Goal: Find specific page/section: Find specific page/section

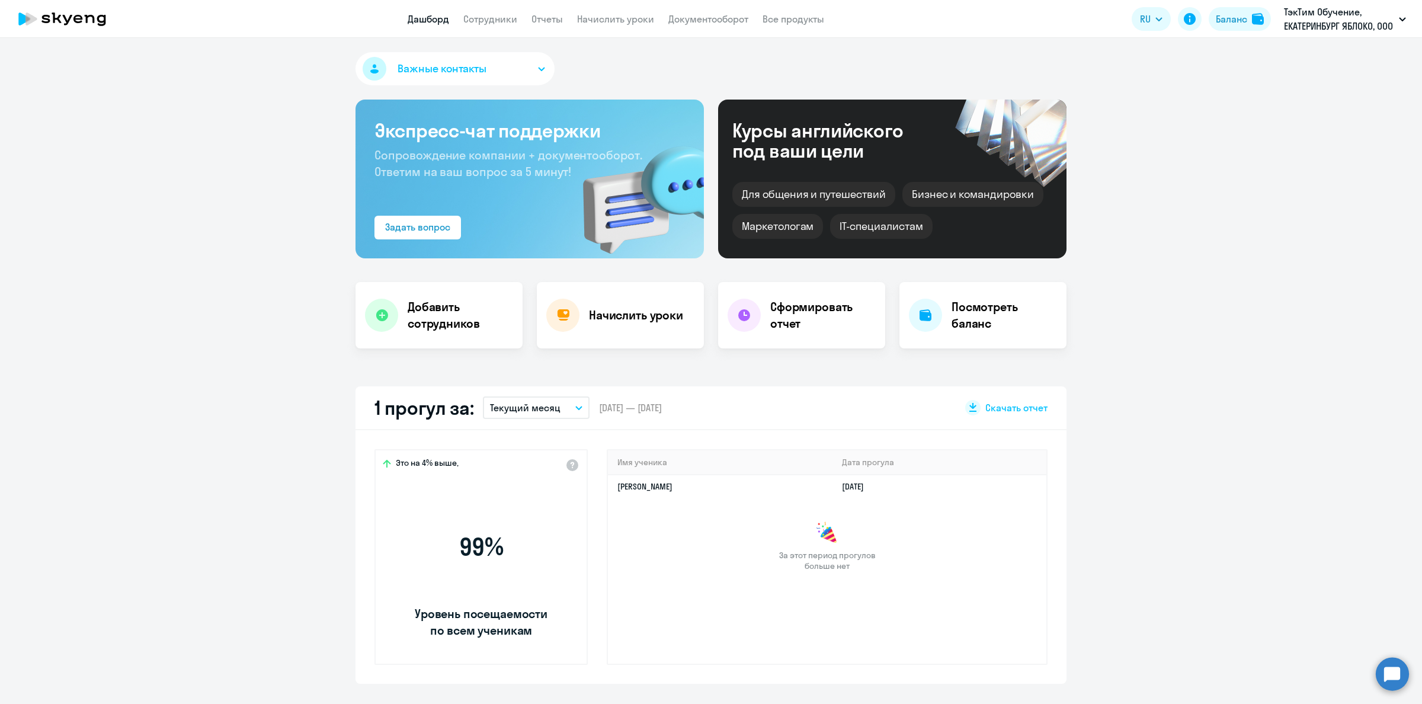
select select "30"
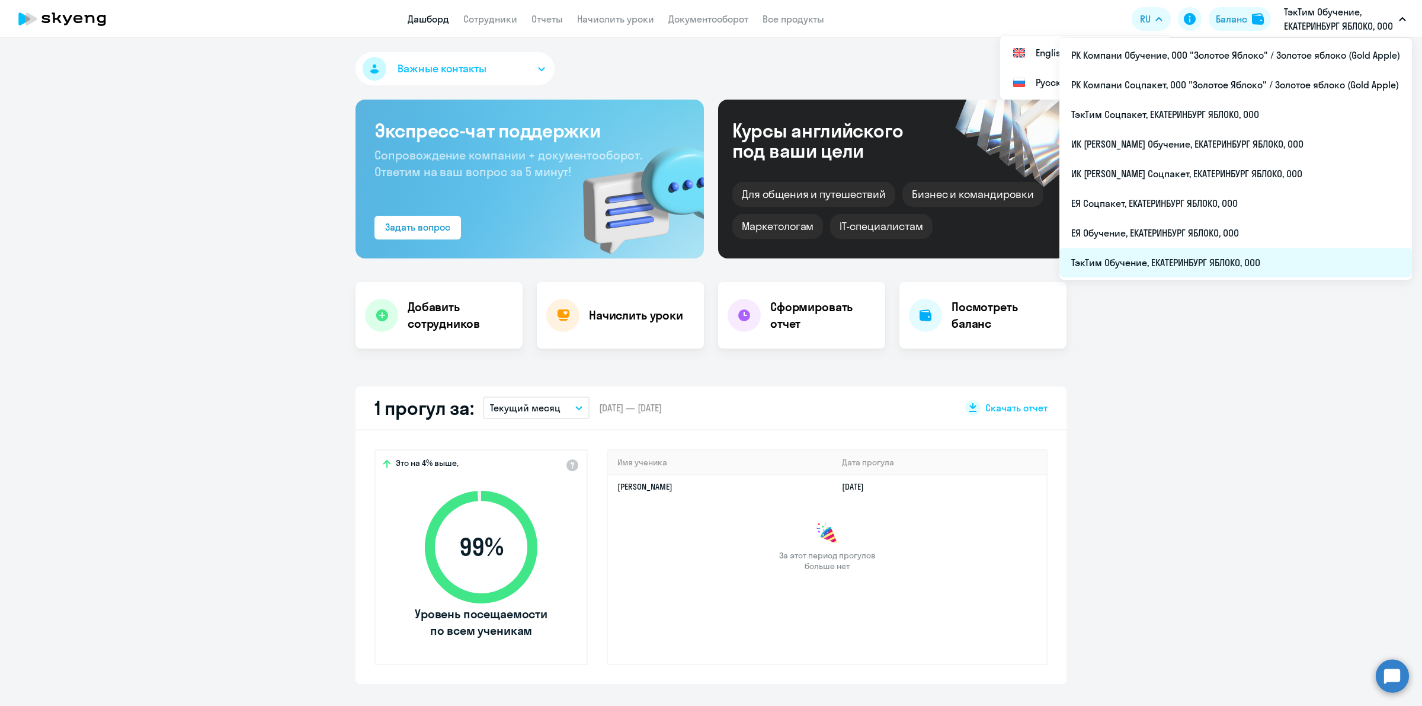
click at [1211, 267] on li "ТэкТим Обучение, ЕКАТЕРИНБУРГ ЯБЛОКО, ООО" at bounding box center [1236, 263] width 353 height 30
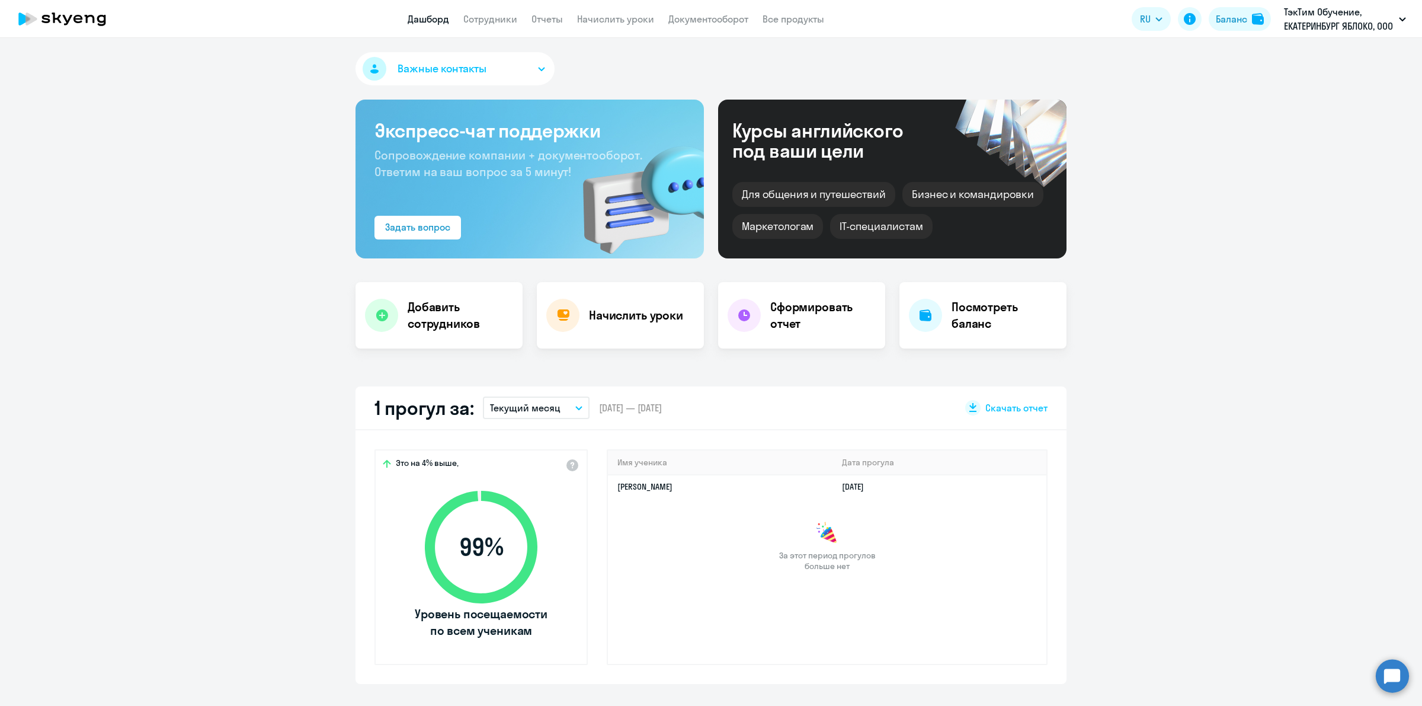
select select "30"
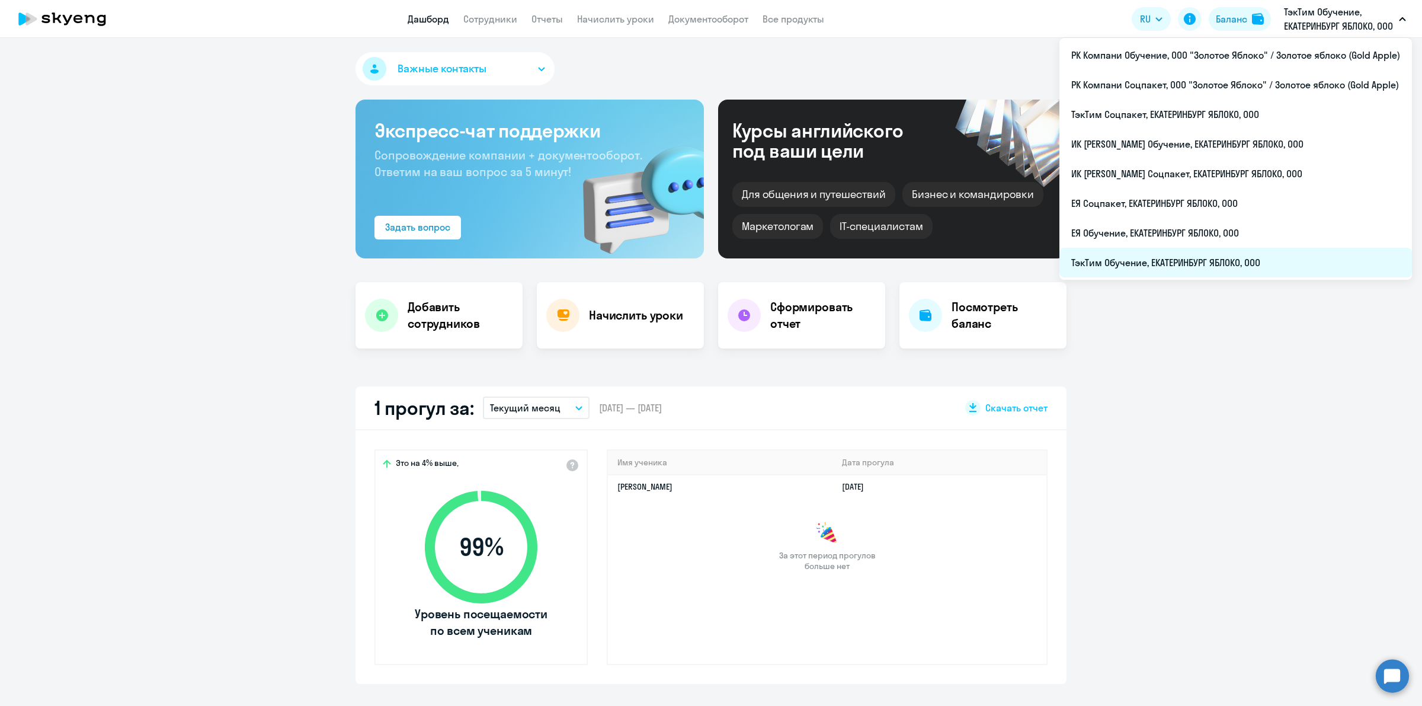
click at [1199, 258] on li "ТэкТим Обучение, ЕКАТЕРИНБУРГ ЯБЛОКО, ООО" at bounding box center [1236, 263] width 353 height 30
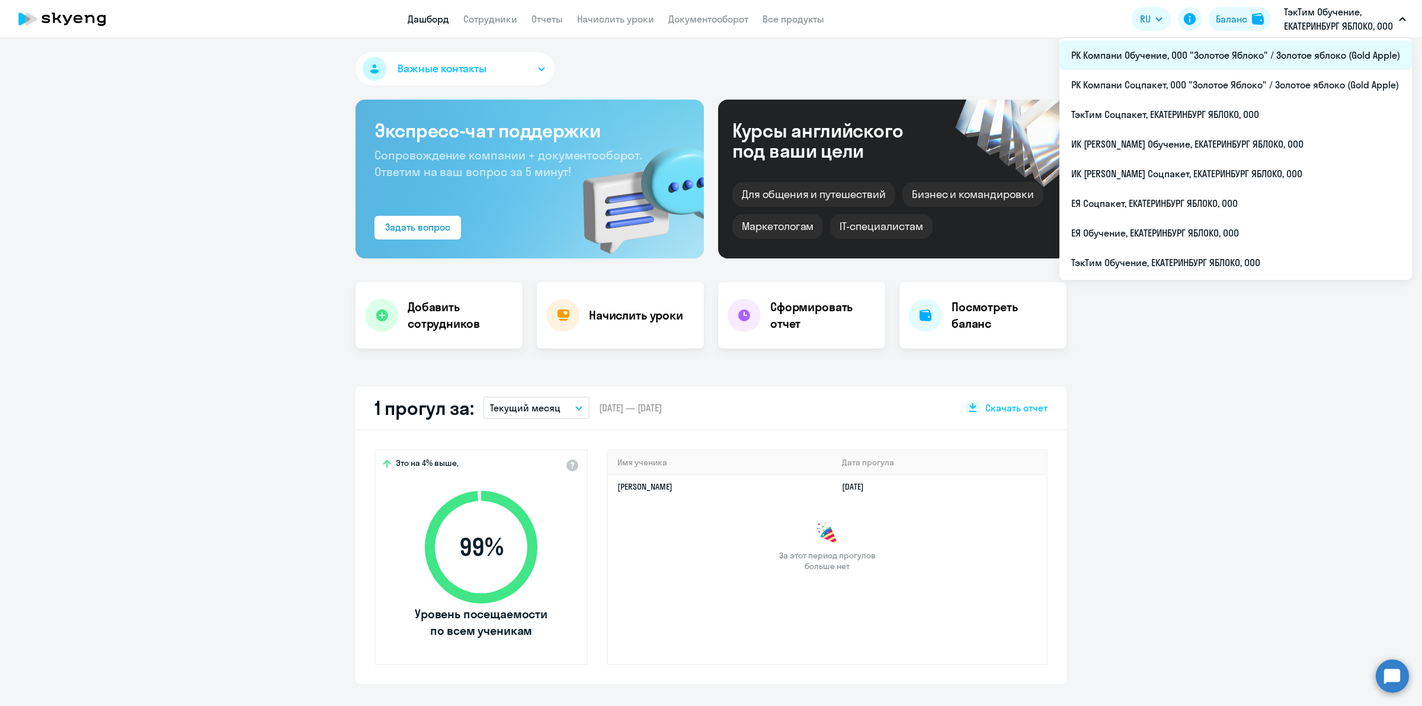
click at [1277, 65] on li "РК Компани Обучение, ООО "Золотое Яблоко" / Золотое яблоко (Gold Apple)" at bounding box center [1236, 55] width 353 height 30
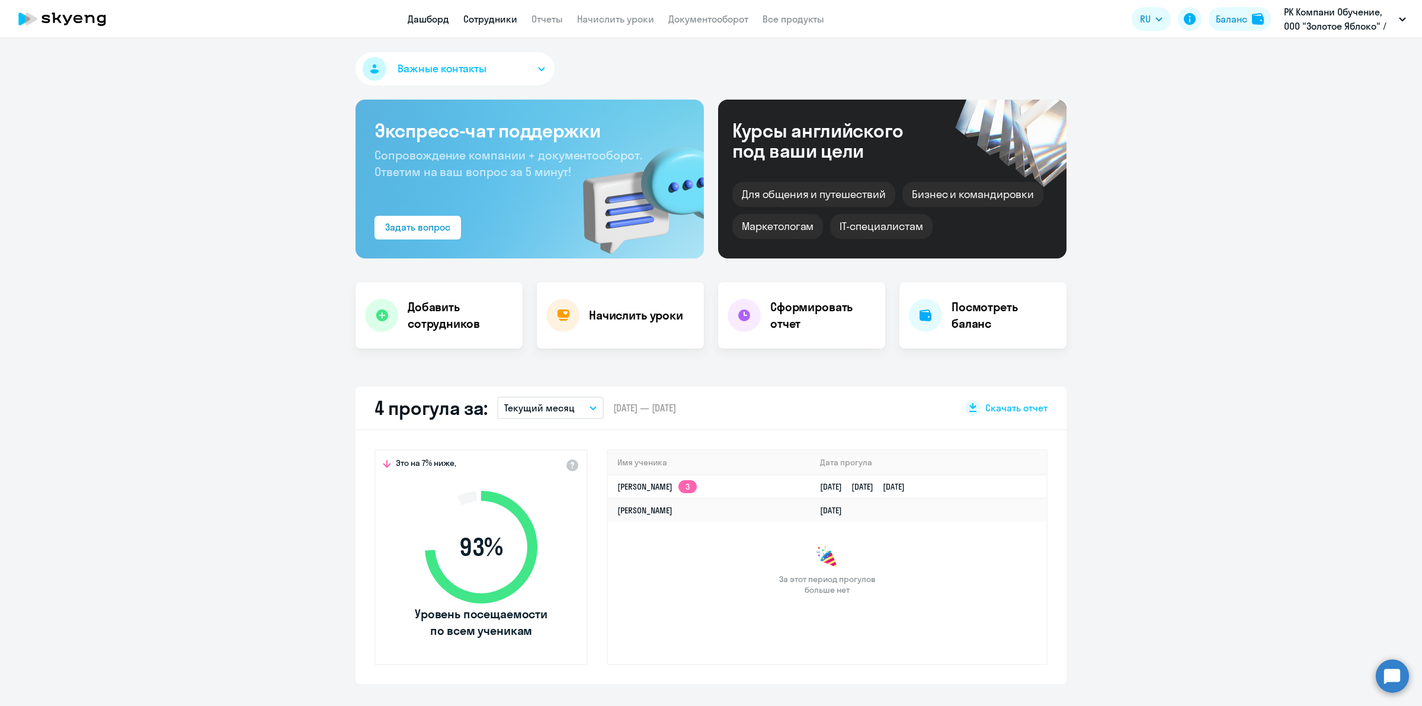
click at [487, 16] on link "Сотрудники" at bounding box center [490, 19] width 54 height 12
select select "30"
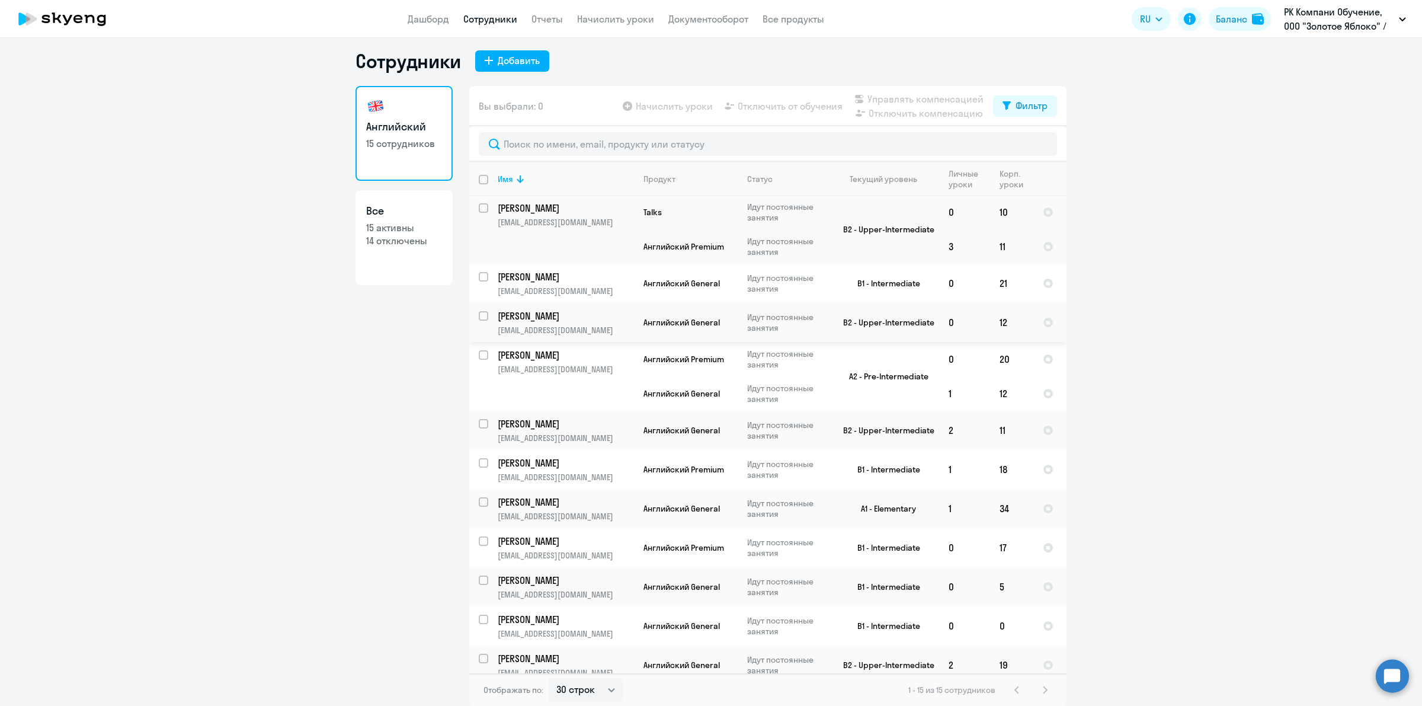
scroll to position [190, 0]
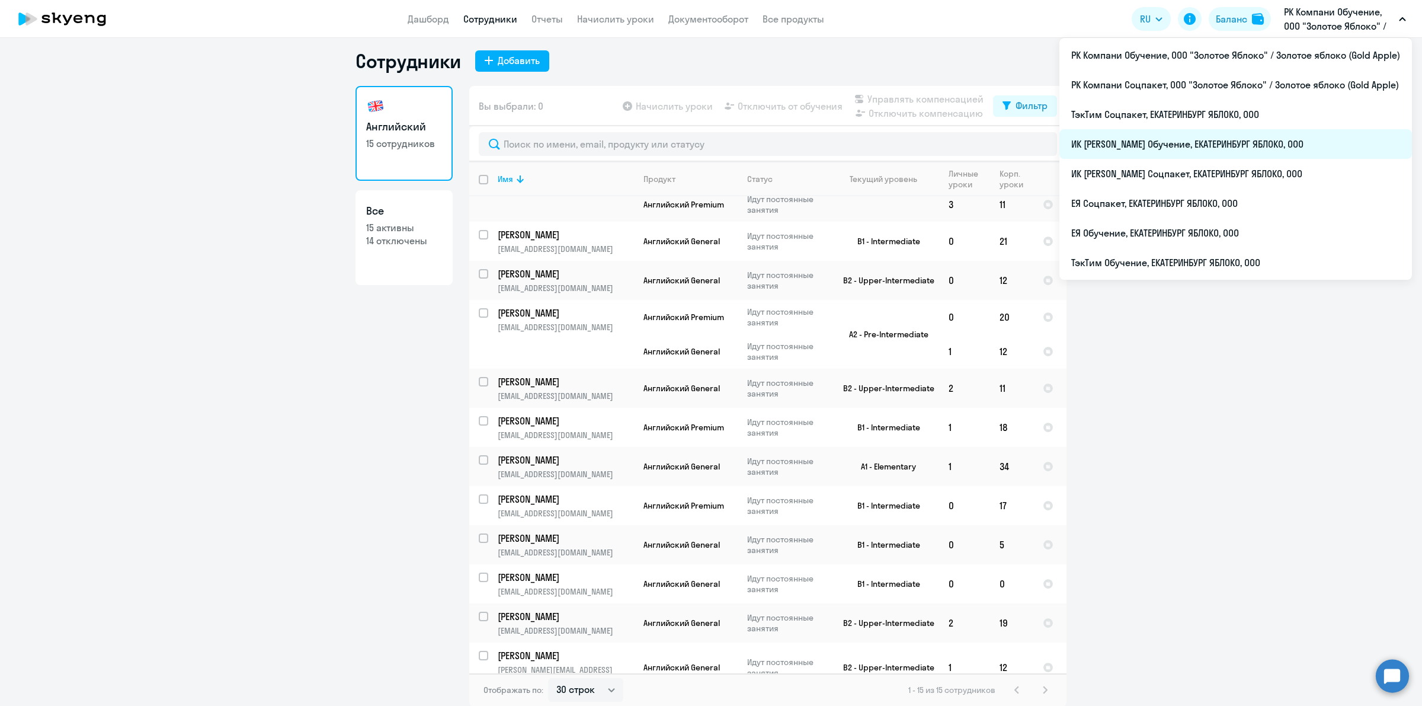
click at [1263, 140] on li "ИК [PERSON_NAME] Обучение, ЕКАТЕРИНБУРГ ЯБЛОКО, ООО" at bounding box center [1236, 144] width 353 height 30
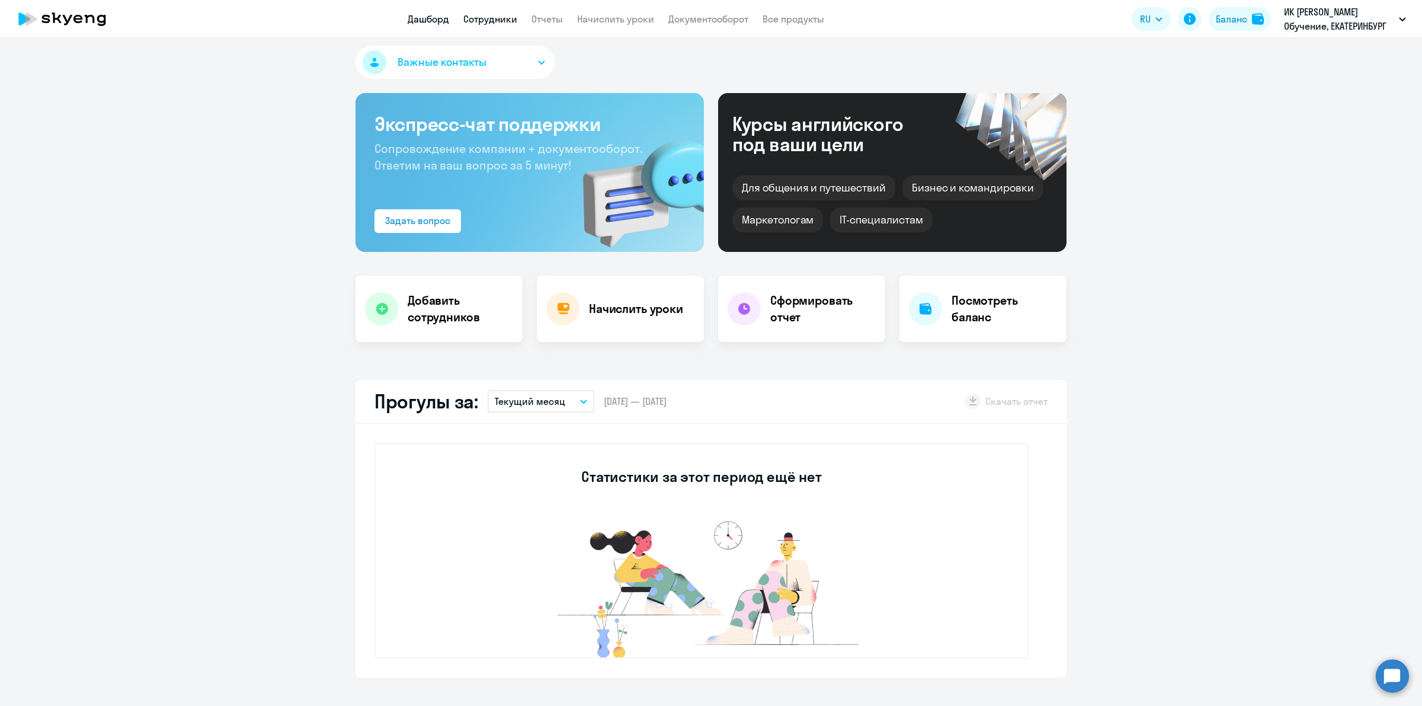
click at [491, 19] on link "Сотрудники" at bounding box center [490, 19] width 54 height 12
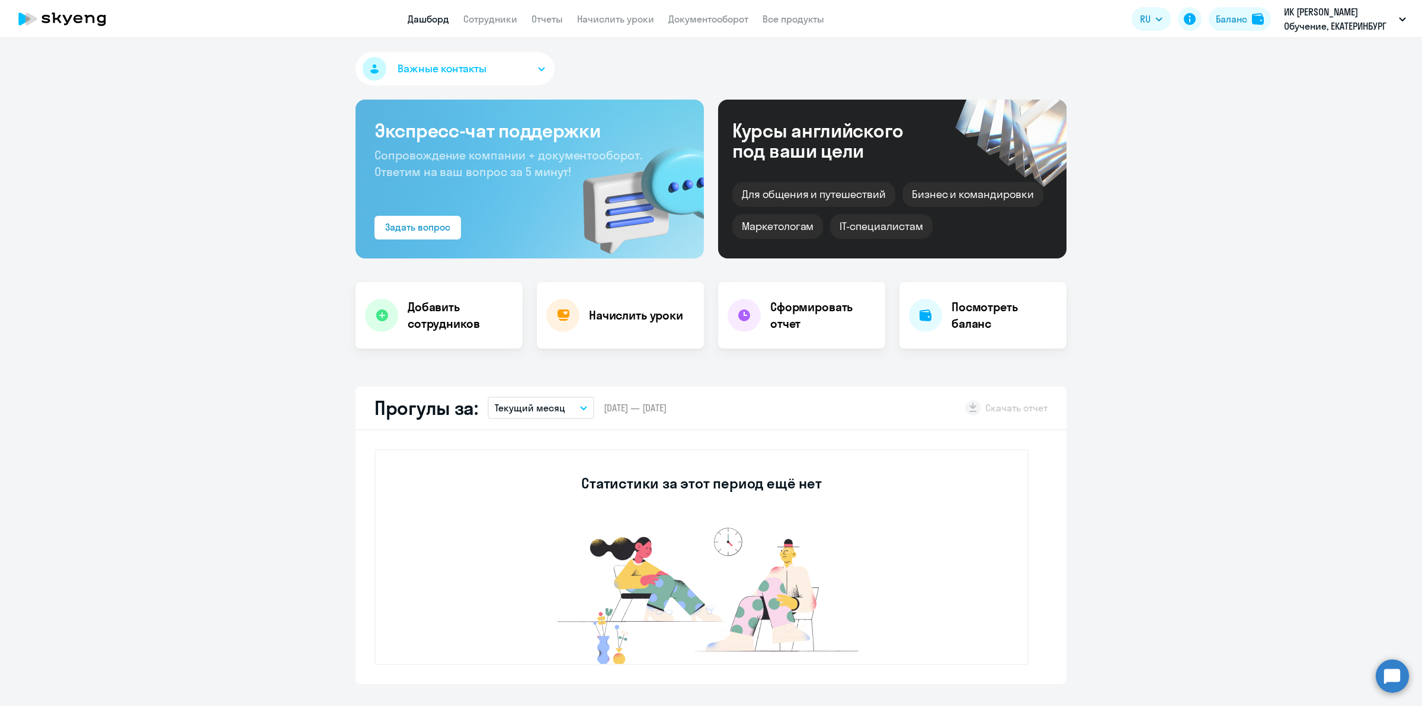
select select "30"
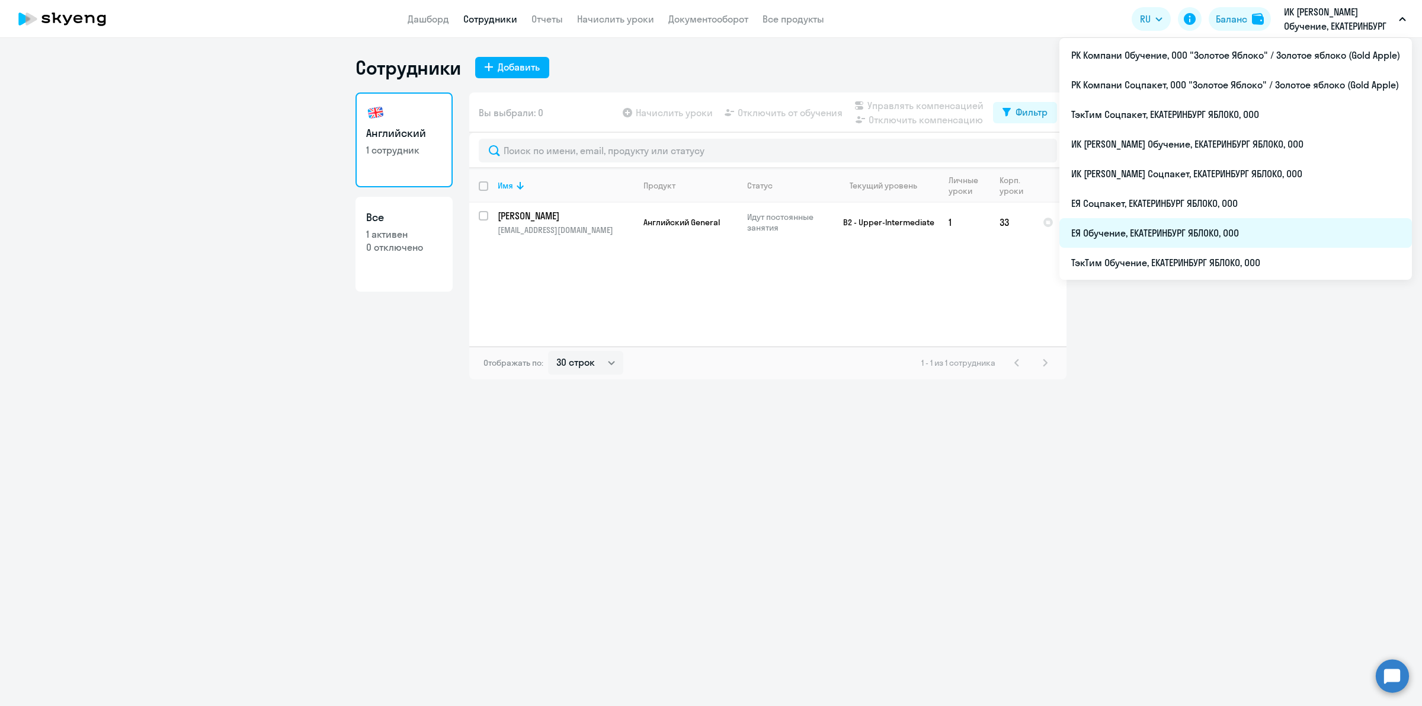
click at [1228, 228] on li "ЕЯ Обучение, ЕКАТЕРИНБУРГ ЯБЛОКО, ООО" at bounding box center [1236, 233] width 353 height 30
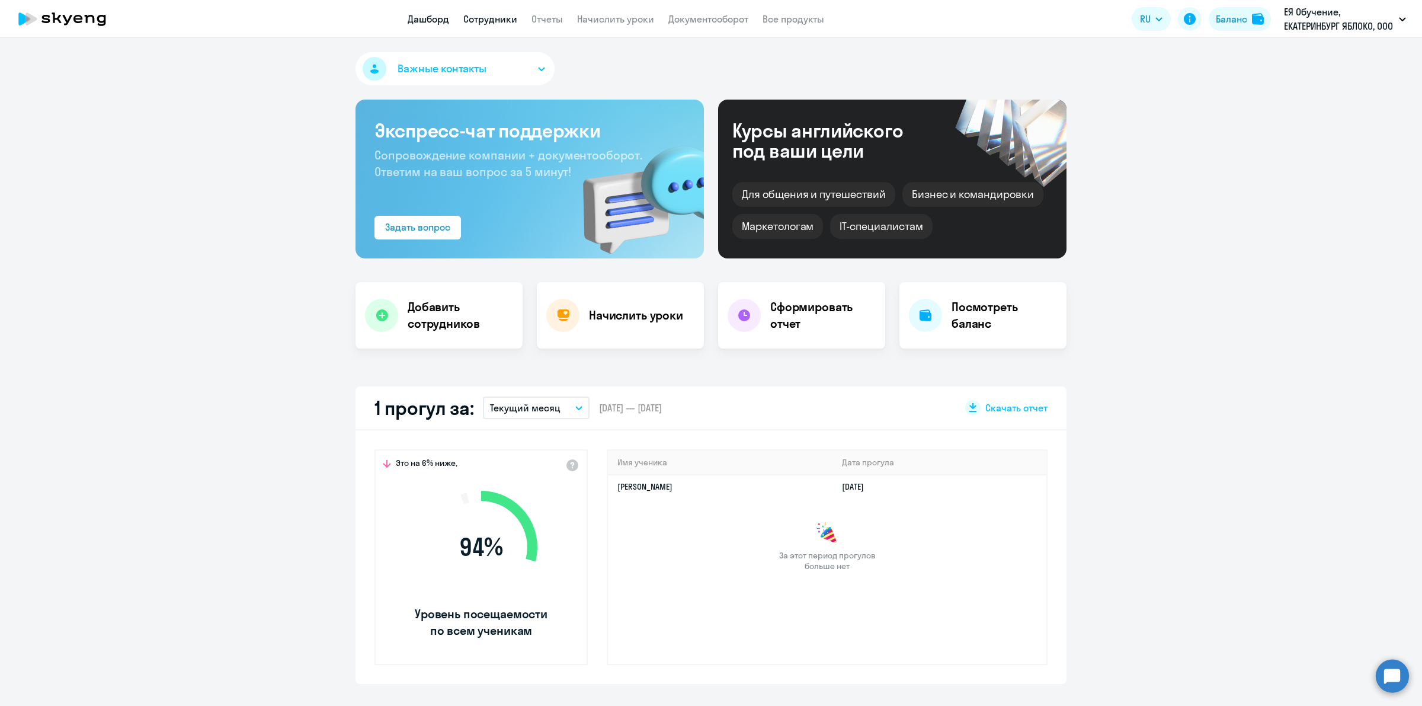
click at [496, 19] on link "Сотрудники" at bounding box center [490, 19] width 54 height 12
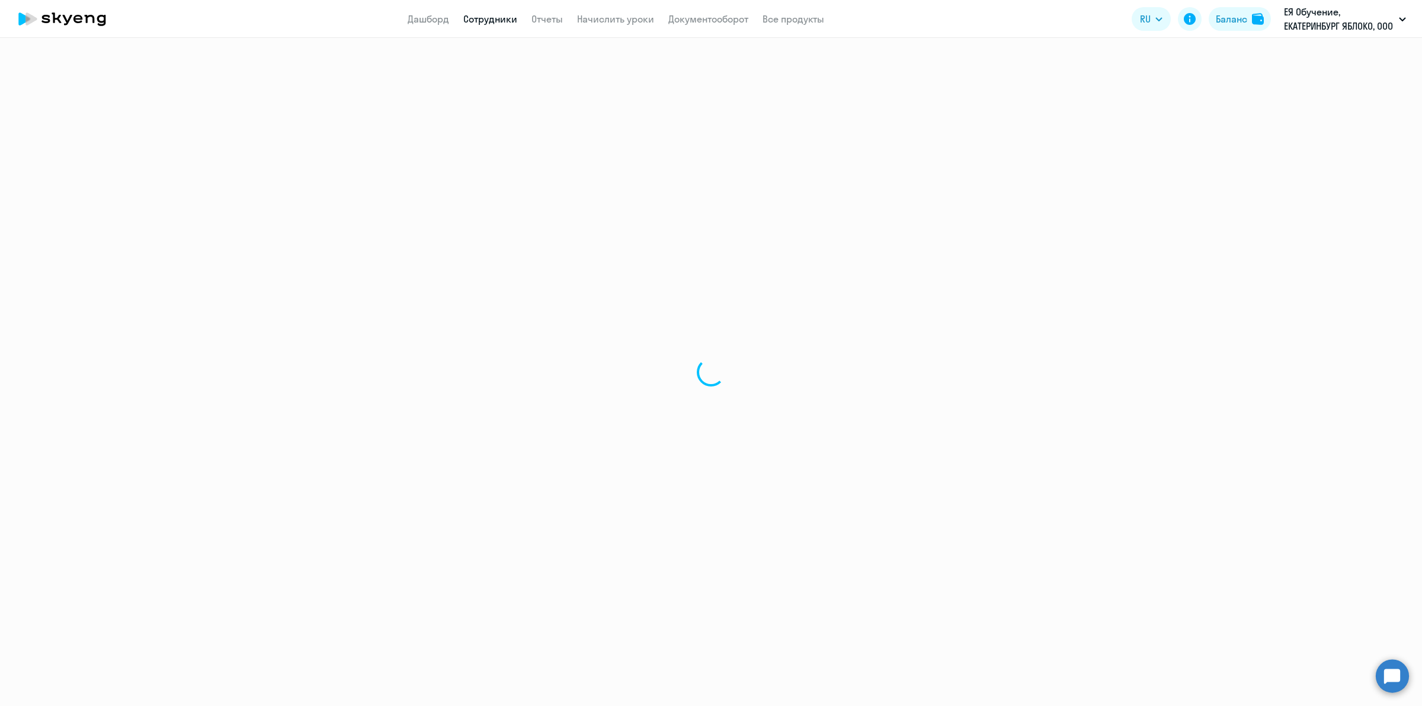
select select "30"
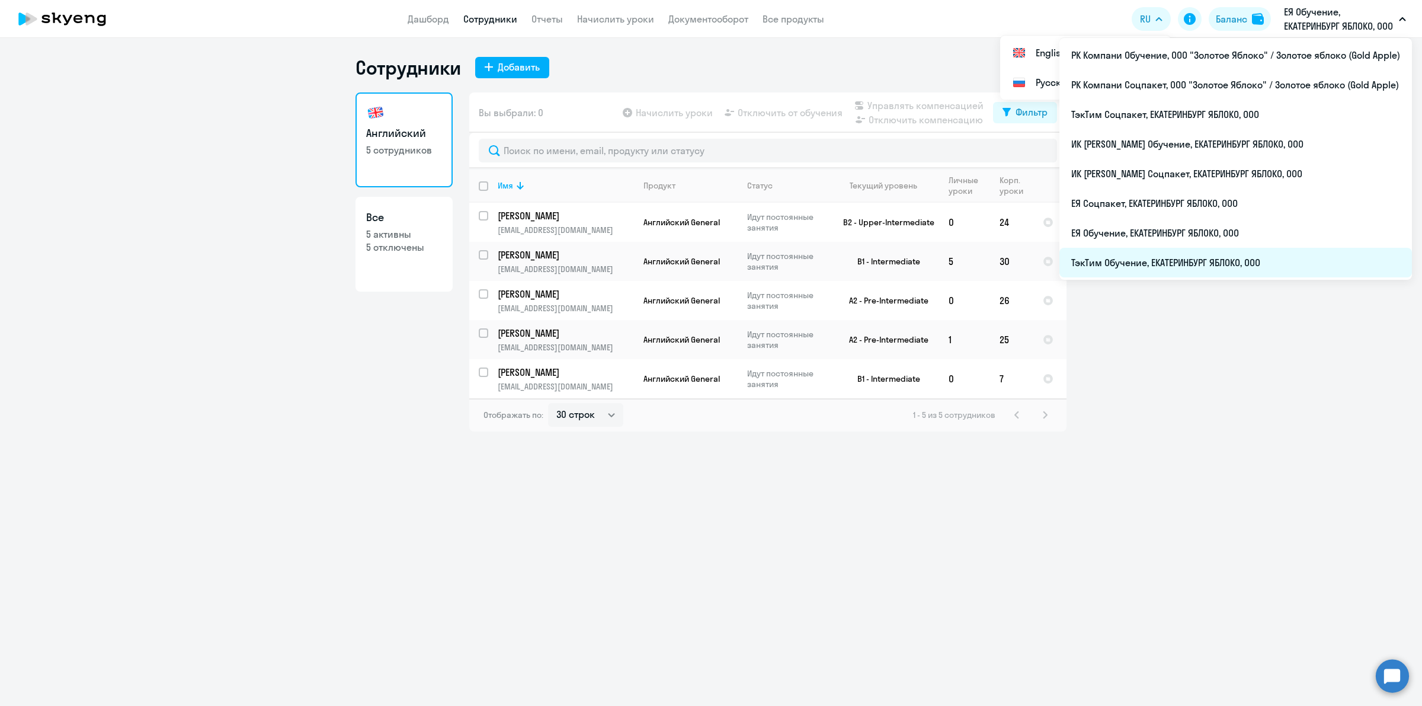
click at [1254, 261] on li "ТэкТим Обучение, ЕКАТЕРИНБУРГ ЯБЛОКО, ООО" at bounding box center [1236, 263] width 353 height 30
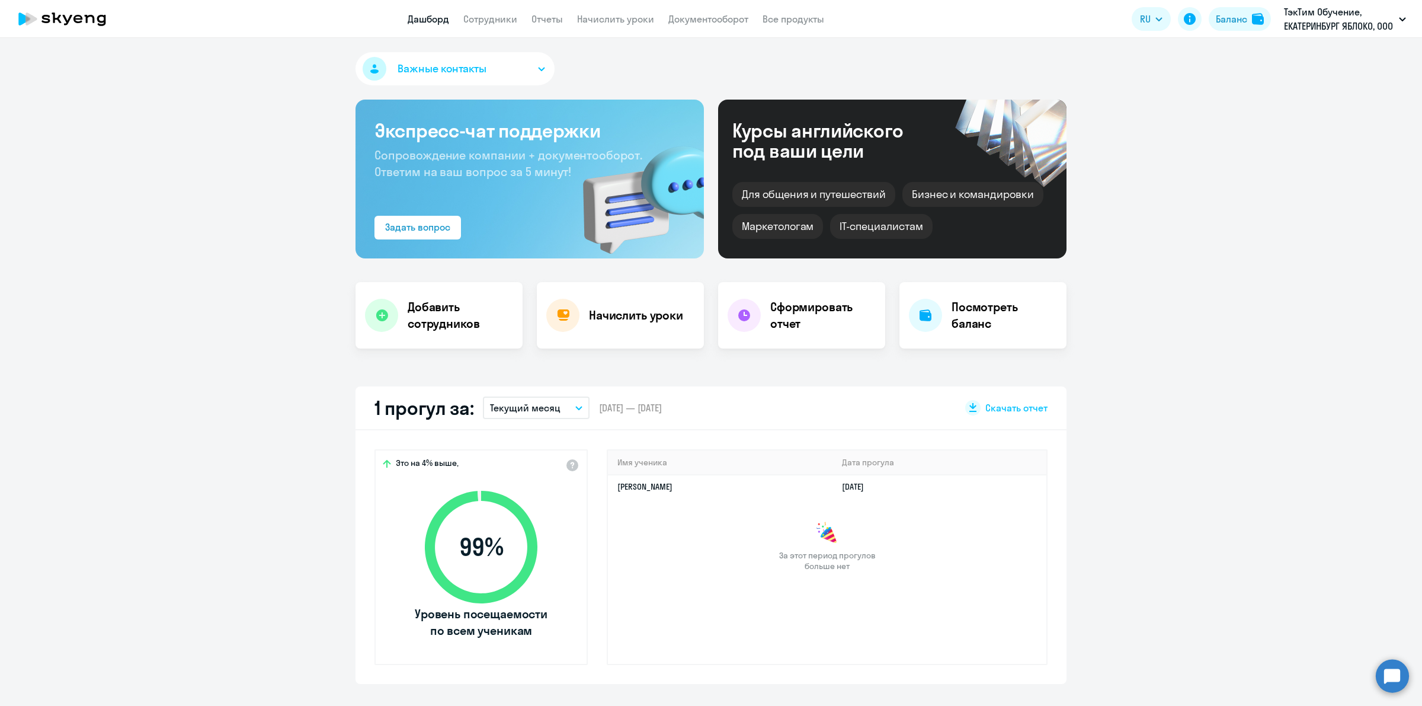
scroll to position [222, 0]
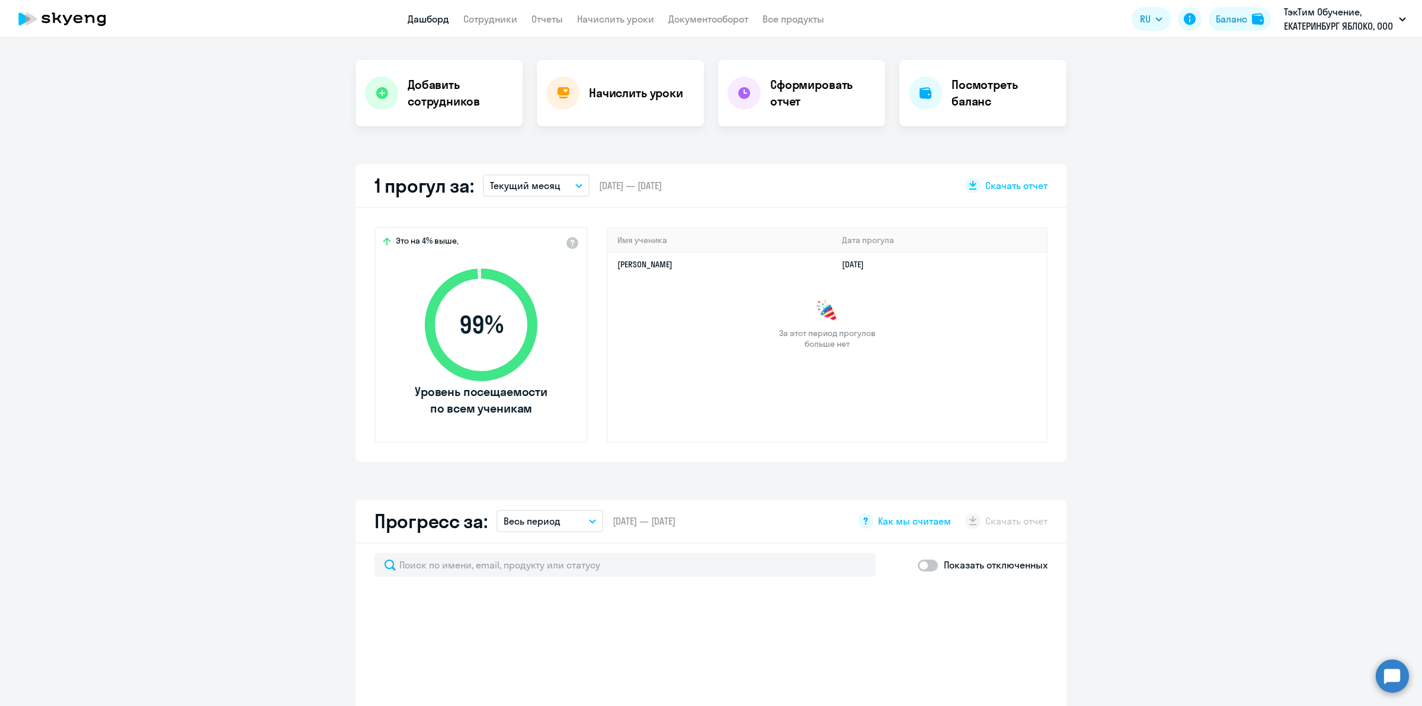
select select "30"
